Goal: Task Accomplishment & Management: Manage account settings

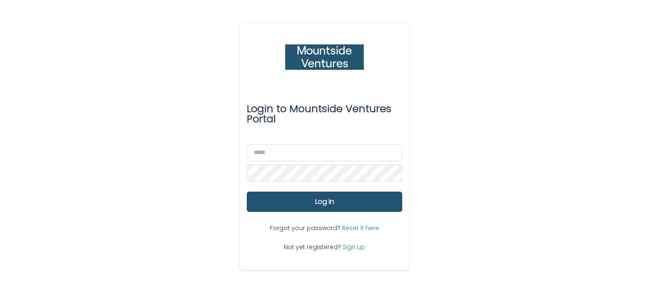
click at [471, 93] on div "Login to Mountside Ventures Portal Email Password Log in Forgot your password? …" at bounding box center [324, 147] width 649 height 294
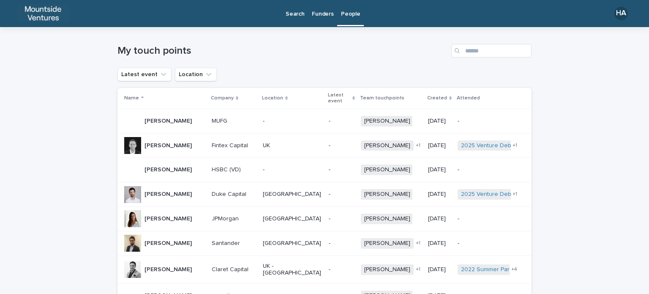
click at [317, 13] on p "Funders" at bounding box center [323, 9] width 22 height 18
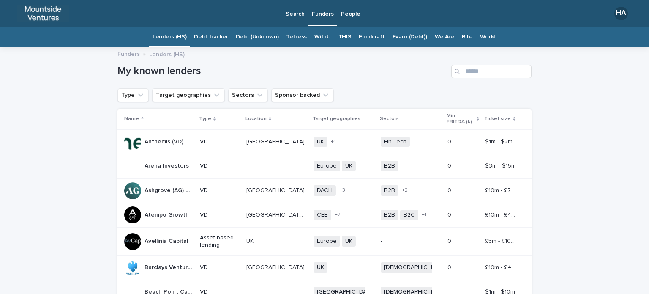
click at [341, 38] on link "THIS" at bounding box center [344, 37] width 13 height 20
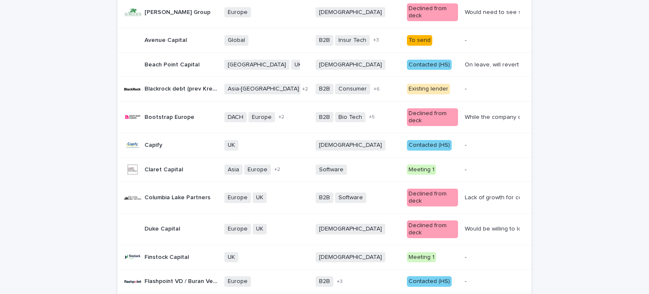
scroll to position [42, 0]
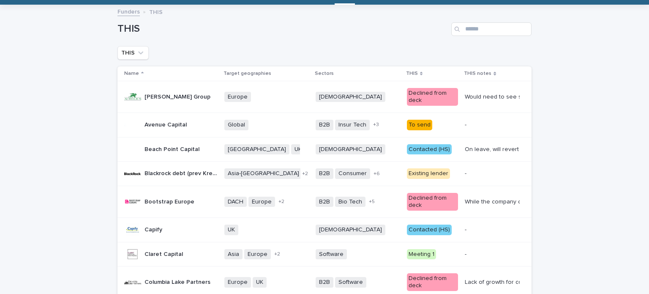
click at [409, 124] on div "To send" at bounding box center [419, 125] width 25 height 11
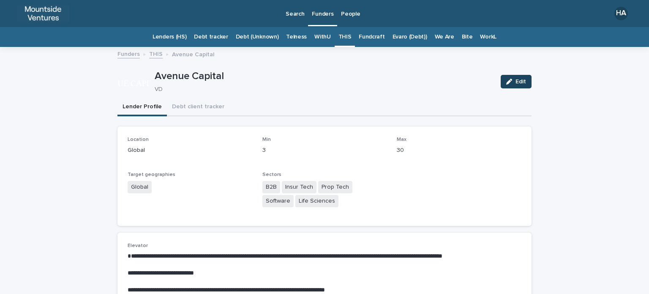
click at [509, 84] on button "Edit" at bounding box center [516, 82] width 31 height 14
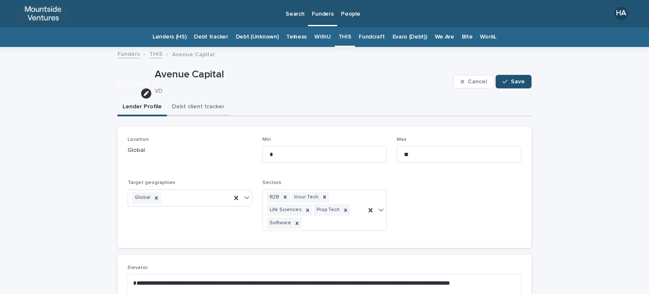
click at [209, 107] on button "Debt client tracker" at bounding box center [198, 107] width 63 height 18
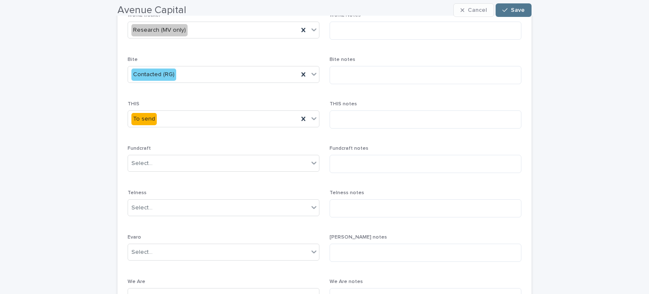
scroll to position [169, 0]
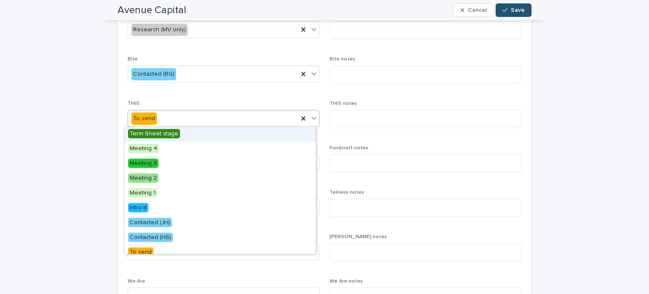
click at [209, 120] on div "To send" at bounding box center [213, 119] width 170 height 14
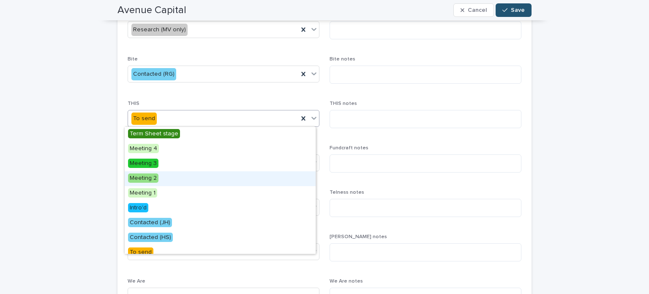
scroll to position [42, 0]
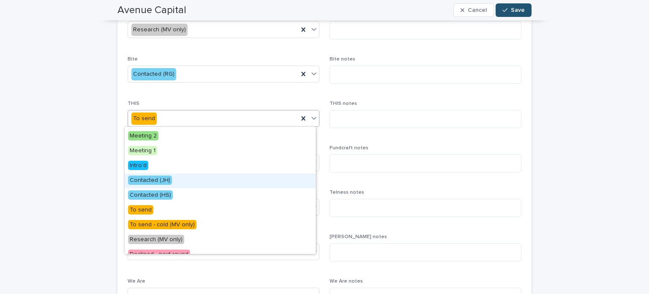
click at [213, 181] on div "Contacted (JH)" at bounding box center [220, 180] width 191 height 15
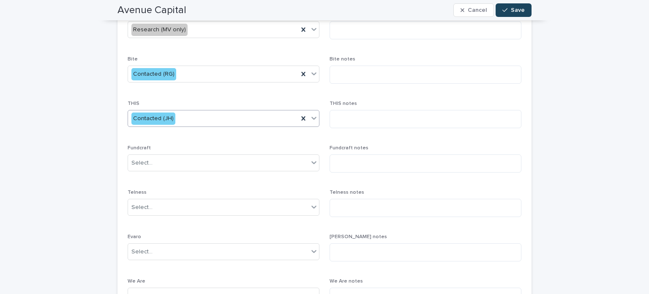
click at [502, 10] on icon "button" at bounding box center [504, 10] width 5 height 6
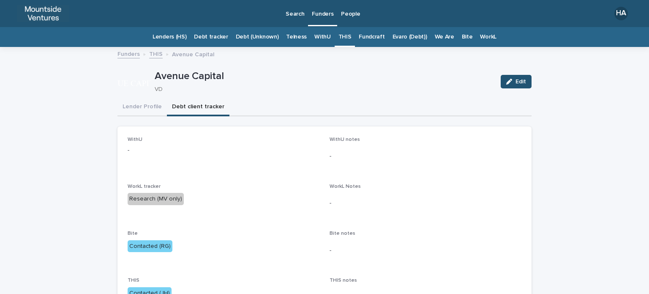
click at [343, 40] on link "THIS" at bounding box center [344, 37] width 13 height 20
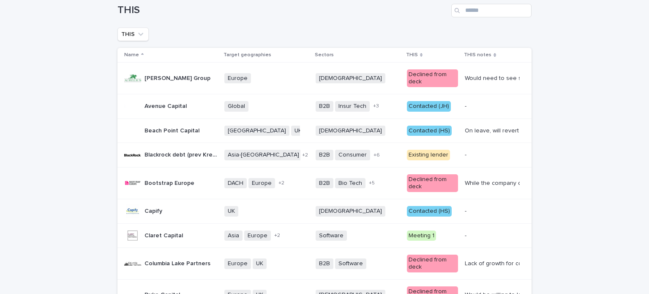
scroll to position [127, 0]
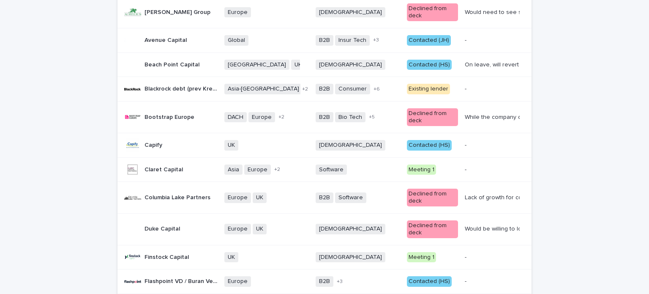
click at [438, 149] on p "Contacted (HS)" at bounding box center [433, 145] width 52 height 11
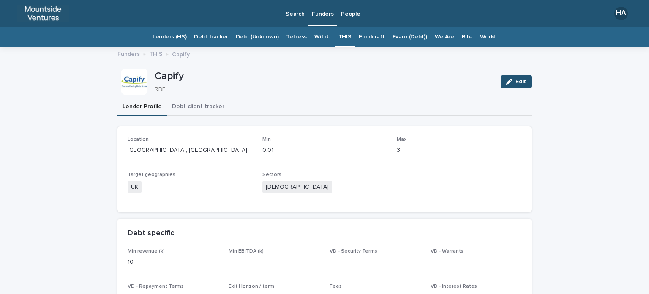
click at [211, 100] on button "Debt client tracker" at bounding box center [198, 107] width 63 height 18
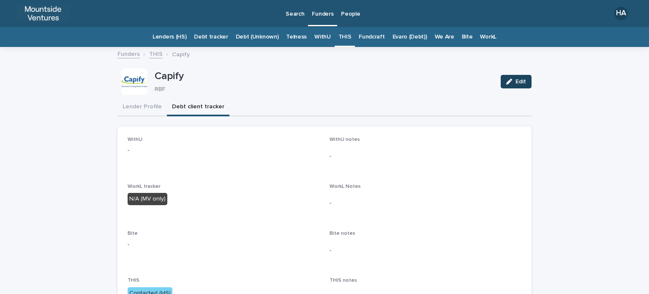
click at [511, 86] on button "Edit" at bounding box center [516, 82] width 31 height 14
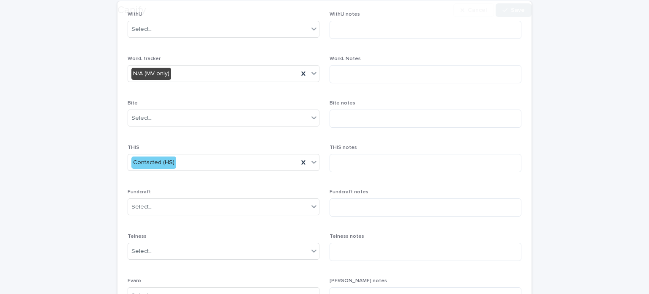
scroll to position [127, 0]
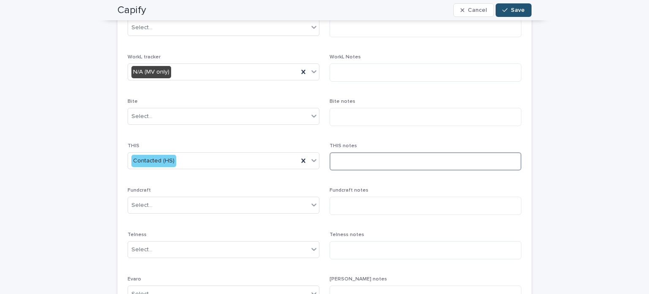
click at [341, 161] on textarea at bounding box center [426, 161] width 192 height 18
click at [311, 160] on icon at bounding box center [313, 160] width 5 height 3
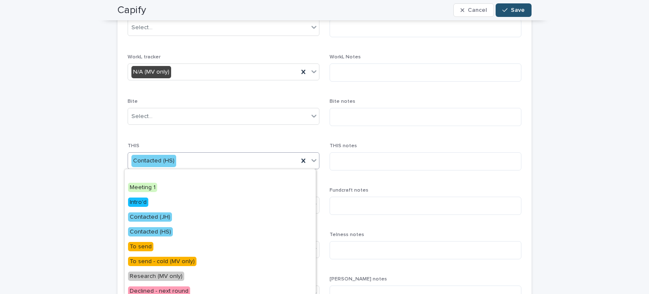
scroll to position [84, 0]
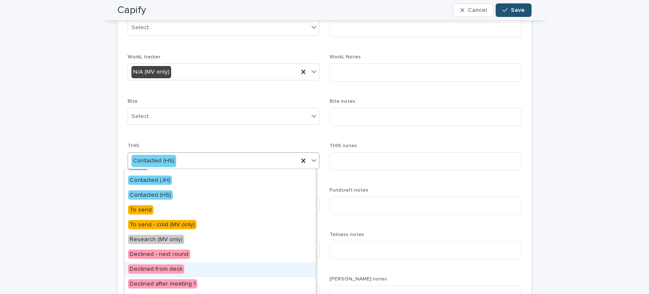
click at [220, 268] on div "Declined from deck" at bounding box center [220, 269] width 191 height 15
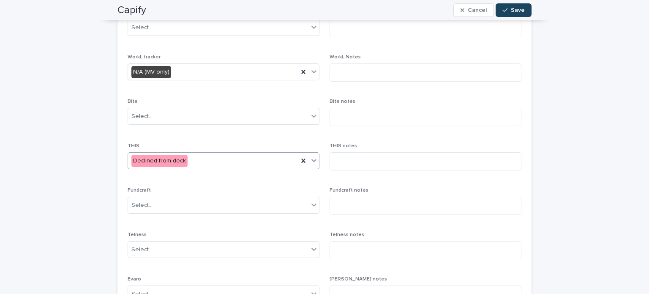
click at [507, 11] on div "button" at bounding box center [506, 10] width 8 height 6
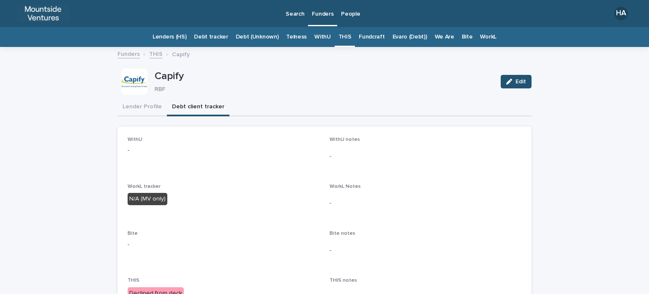
click at [342, 37] on link "THIS" at bounding box center [344, 37] width 13 height 20
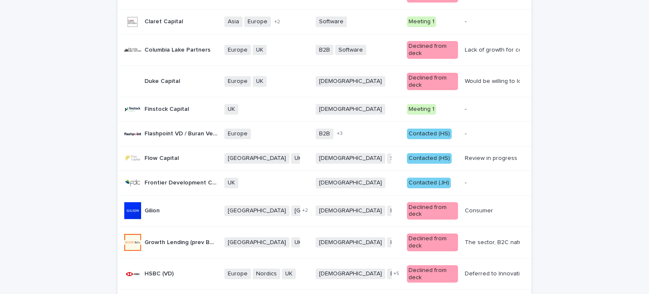
scroll to position [296, 0]
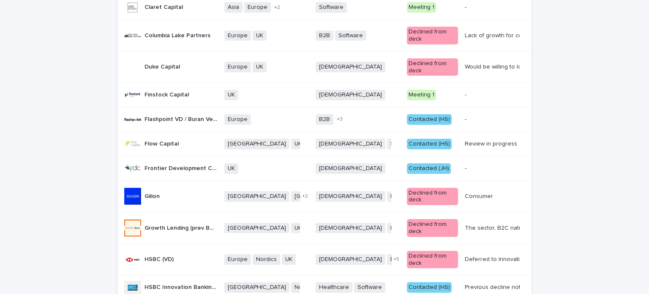
click at [428, 120] on div "Contacted (HS)" at bounding box center [429, 119] width 45 height 11
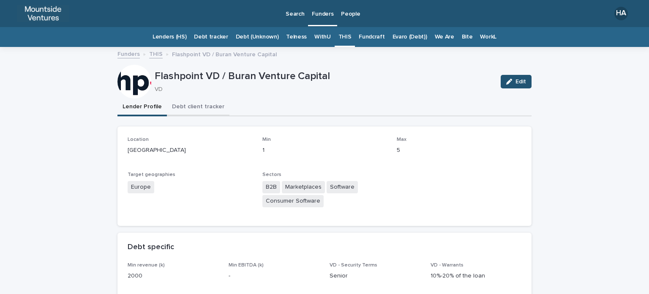
click at [171, 108] on button "Debt client tracker" at bounding box center [198, 107] width 63 height 18
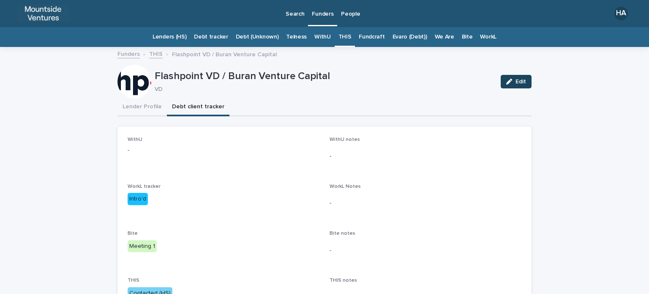
click at [515, 83] on span "Edit" at bounding box center [520, 82] width 11 height 6
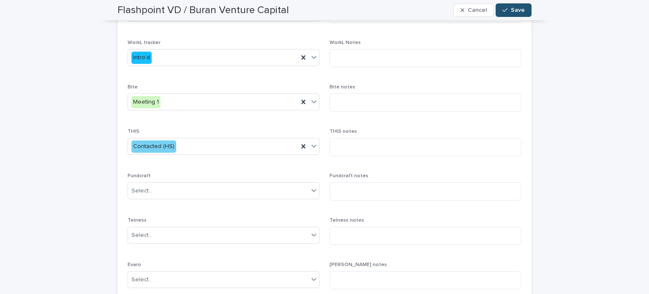
scroll to position [127, 0]
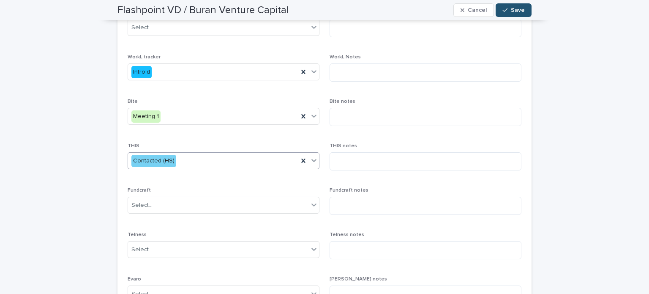
click at [218, 157] on div "Contacted (HS)" at bounding box center [213, 161] width 170 height 14
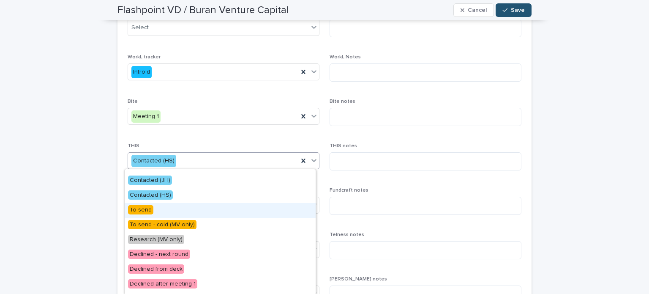
scroll to position [155, 0]
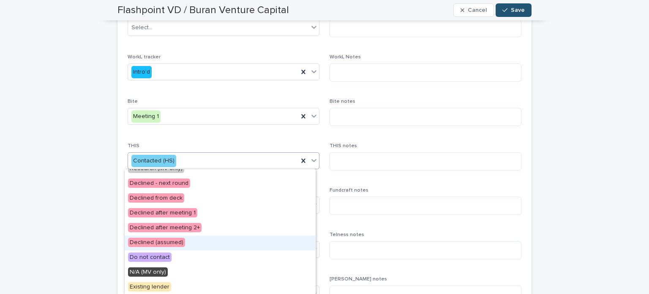
click at [231, 239] on div "Declined (assumed)" at bounding box center [220, 242] width 191 height 15
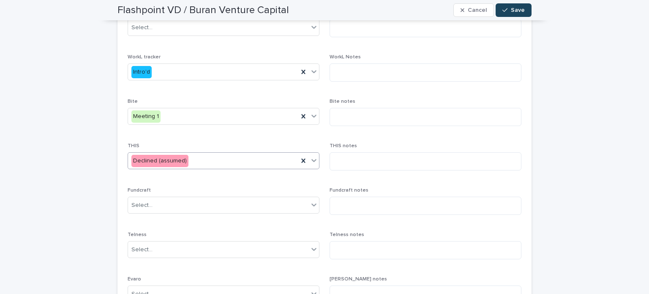
click at [507, 11] on div "button" at bounding box center [506, 10] width 8 height 6
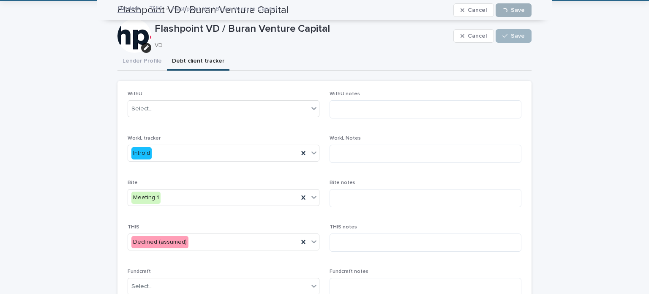
scroll to position [0, 0]
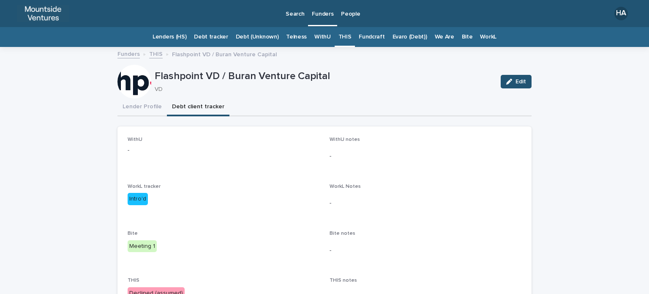
click at [338, 35] on link "THIS" at bounding box center [344, 37] width 13 height 20
